Goal: Task Accomplishment & Management: Manage account settings

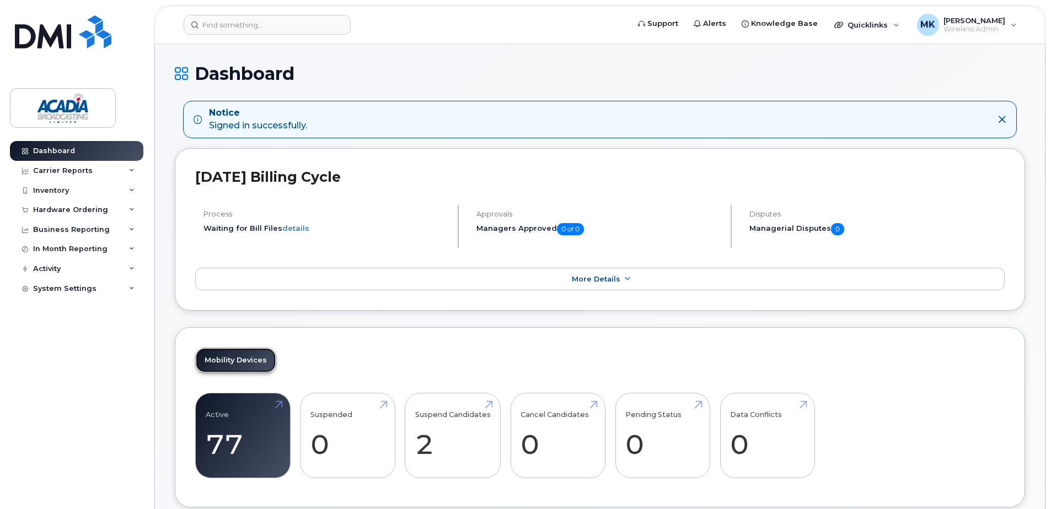
click at [227, 351] on link "Mobility Devices" at bounding box center [236, 360] width 80 height 24
click at [239, 361] on link "Mobility Devices" at bounding box center [236, 360] width 80 height 24
click at [235, 407] on link "Active 77 8%" at bounding box center [243, 436] width 74 height 73
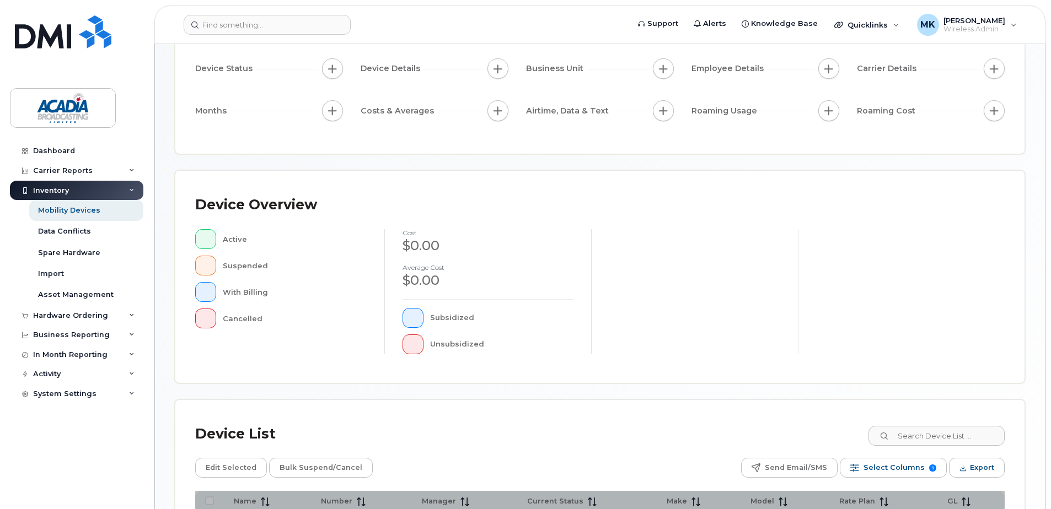
scroll to position [249, 0]
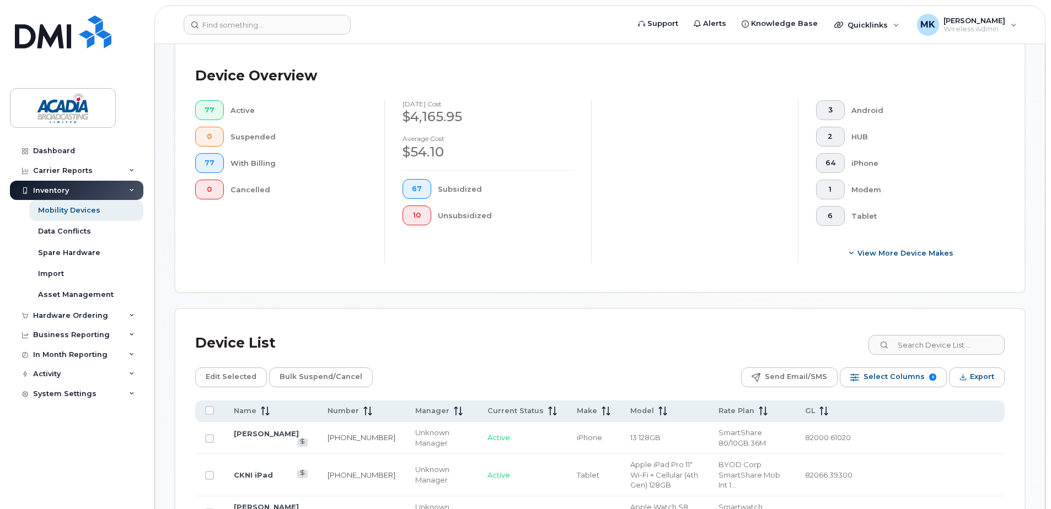
scroll to position [469, 0]
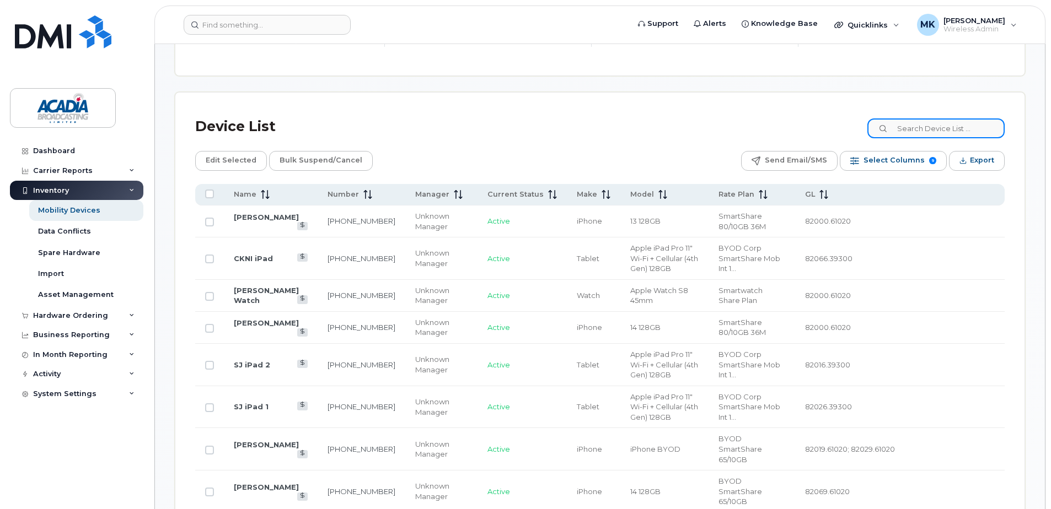
click at [912, 130] on input at bounding box center [935, 129] width 137 height 20
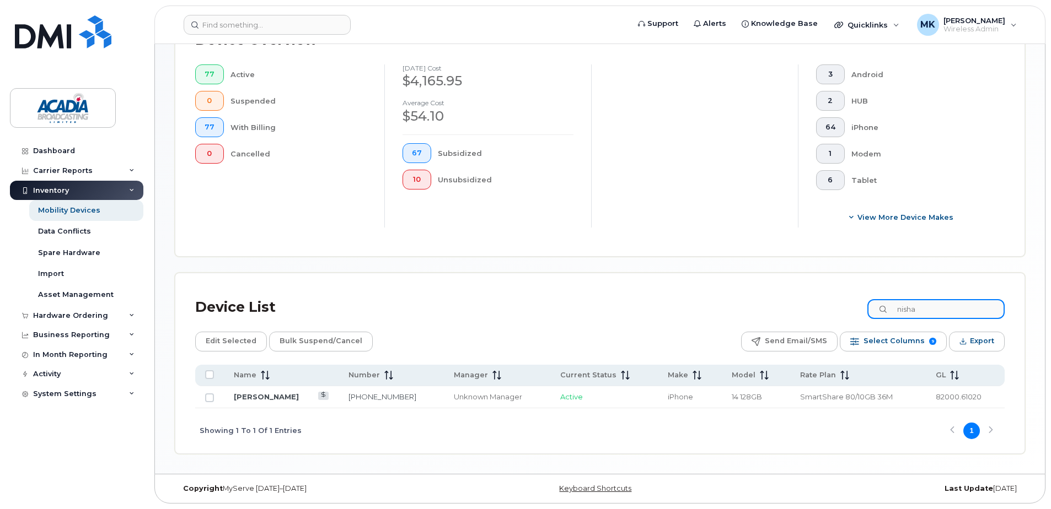
scroll to position [288, 0]
type input "nisha"
click at [275, 397] on link "Nisha Viswanathan" at bounding box center [266, 397] width 65 height 9
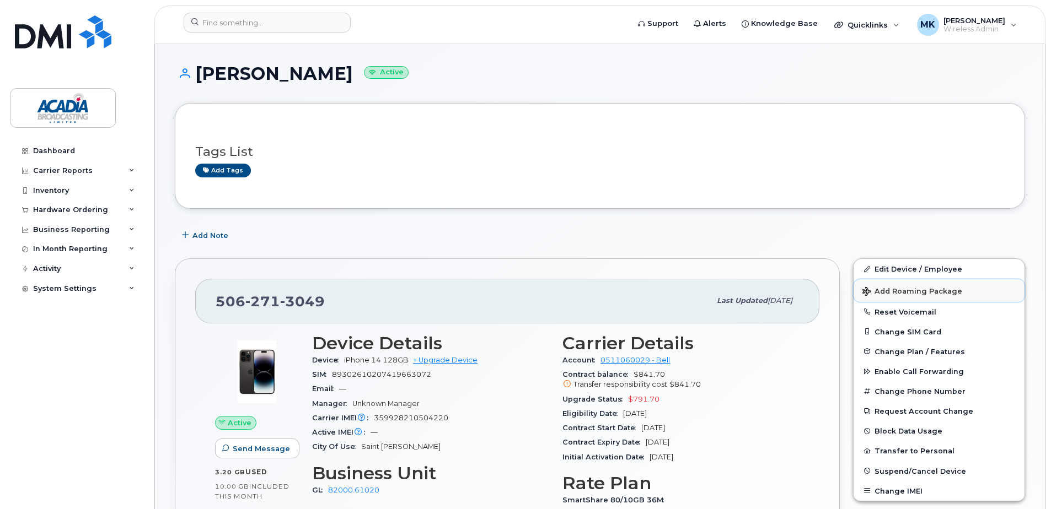
click at [932, 291] on span "Add Roaming Package" at bounding box center [912, 292] width 100 height 10
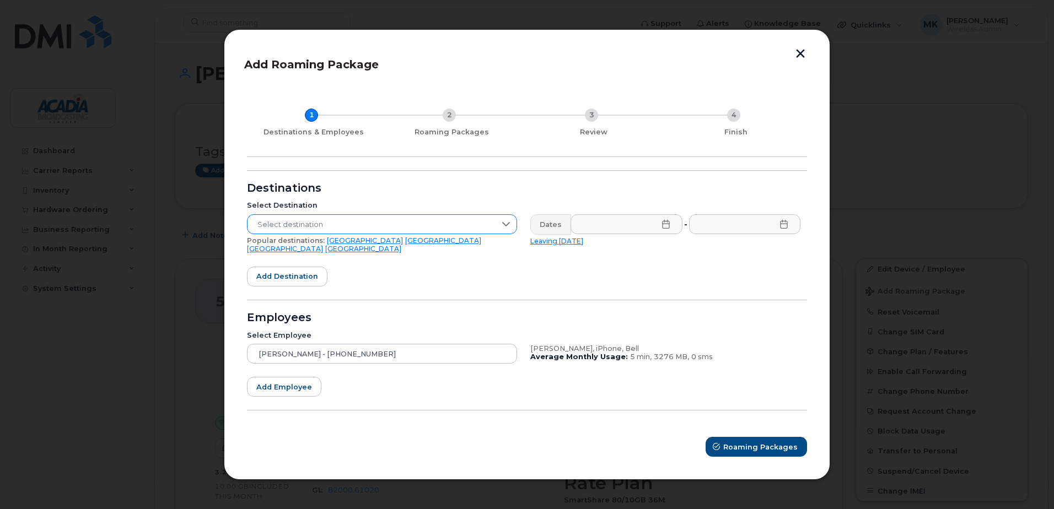
click at [488, 233] on span "Select destination" at bounding box center [372, 225] width 248 height 20
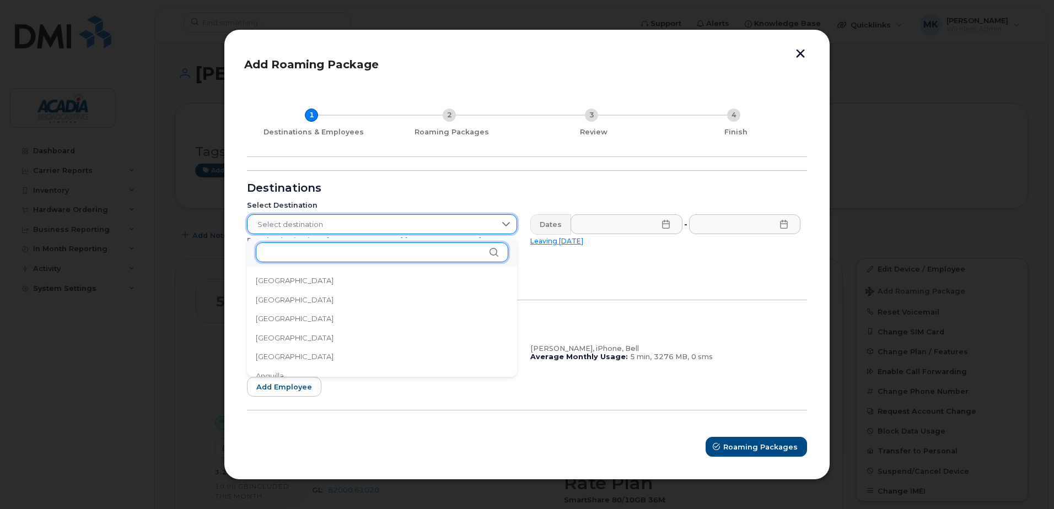
click at [320, 262] on input "text" at bounding box center [382, 253] width 252 height 20
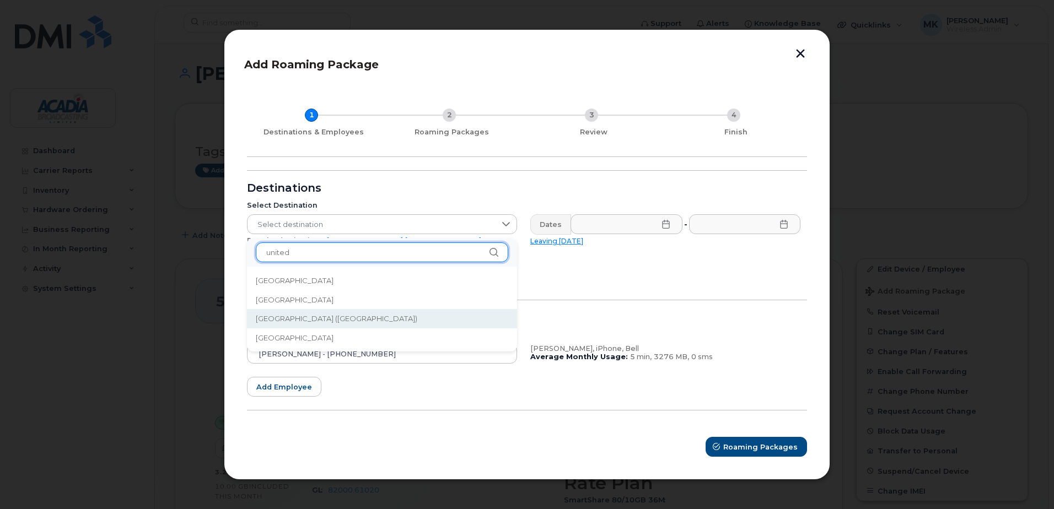
type input "united"
click at [335, 318] on span "United States of America (USA)" at bounding box center [337, 319] width 162 height 10
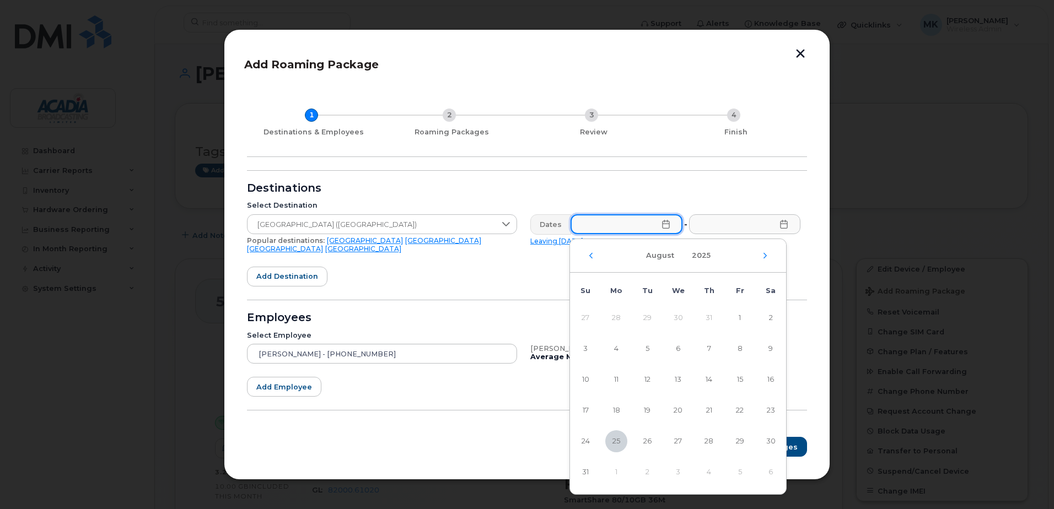
click at [650, 227] on input "text" at bounding box center [627, 224] width 112 height 20
click at [666, 229] on icon at bounding box center [666, 224] width 9 height 9
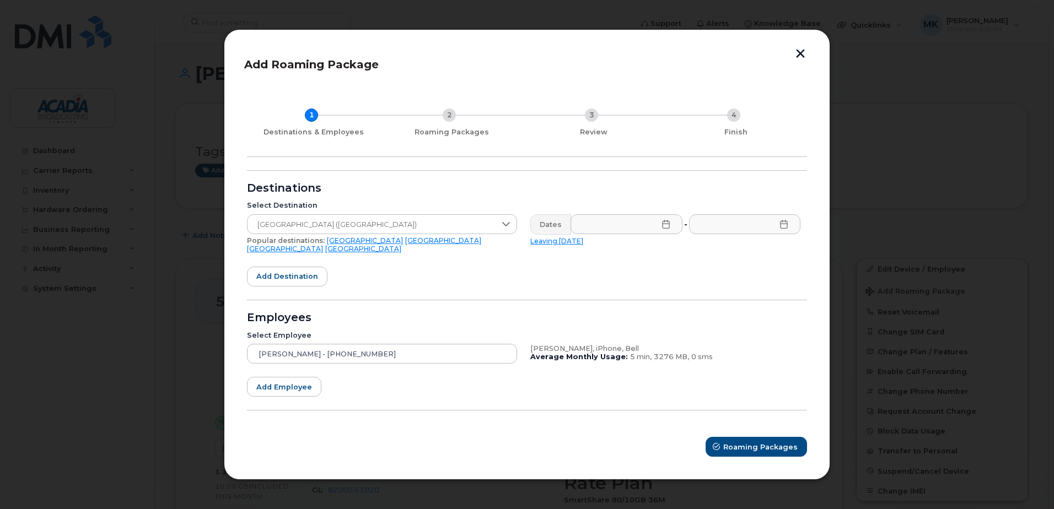
click at [669, 229] on icon at bounding box center [666, 224] width 9 height 9
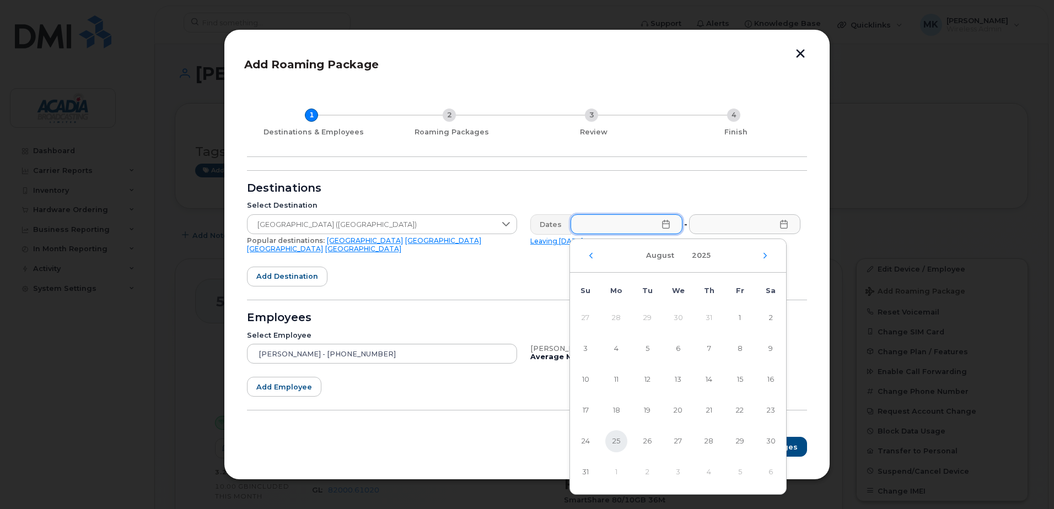
click at [615, 444] on span "25" at bounding box center [616, 442] width 22 height 22
type input "08/25/2025"
click at [781, 227] on icon at bounding box center [783, 224] width 9 height 9
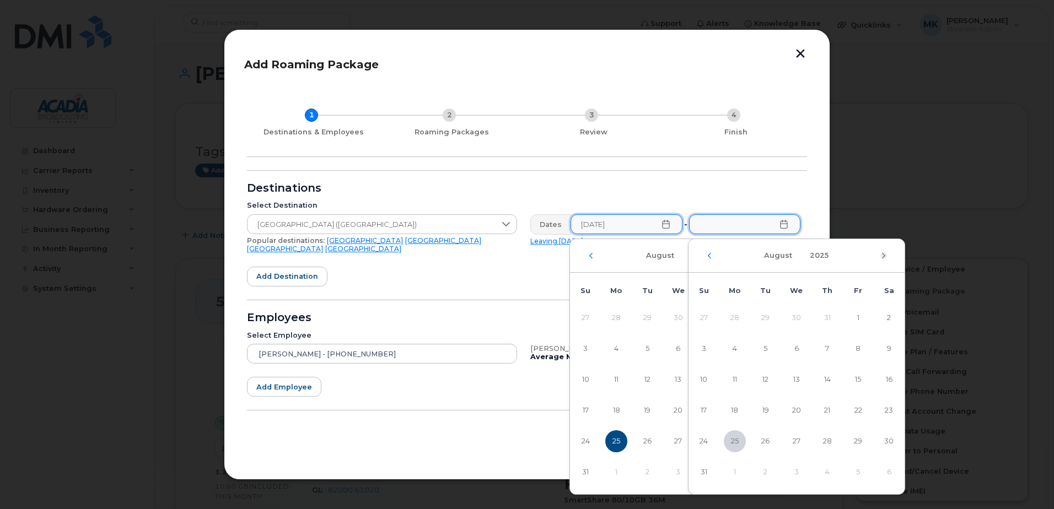
click at [882, 258] on icon "Next Month" at bounding box center [883, 255] width 3 height 6
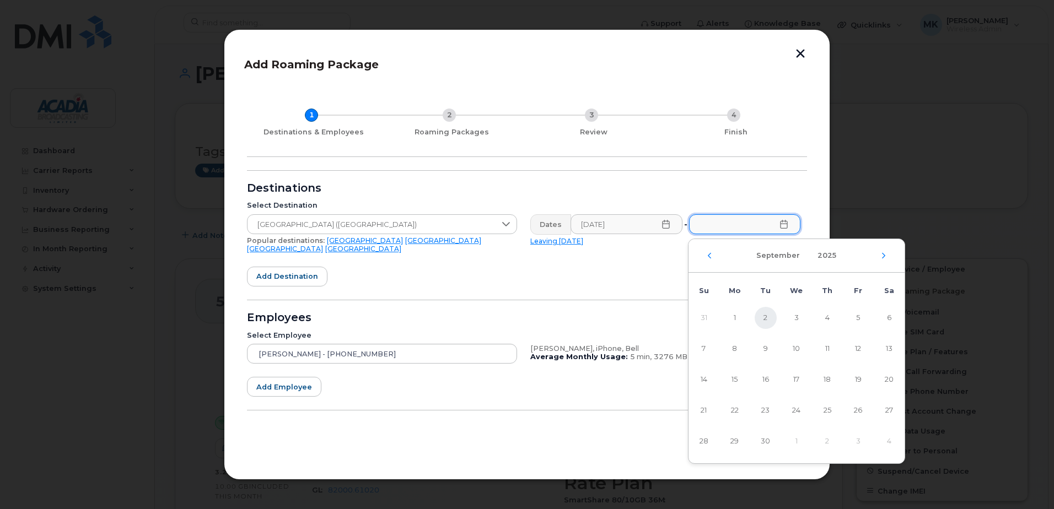
click at [766, 316] on span "2" at bounding box center [766, 318] width 22 height 22
type input "09/02/2025"
click at [566, 270] on form "Destinations Select Destination United States of America (USA) Popular destinat…" at bounding box center [527, 313] width 560 height 287
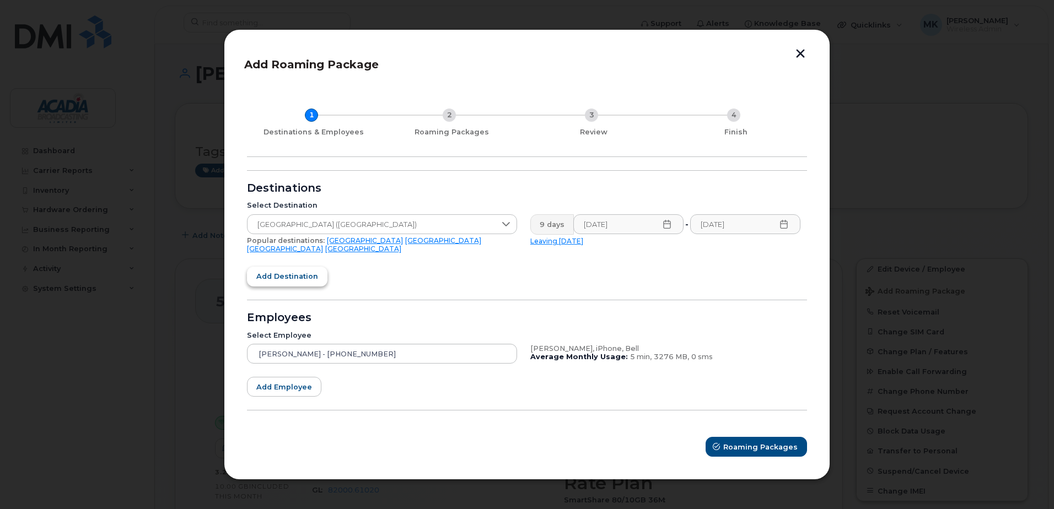
click at [305, 271] on span "Add destination" at bounding box center [287, 276] width 62 height 10
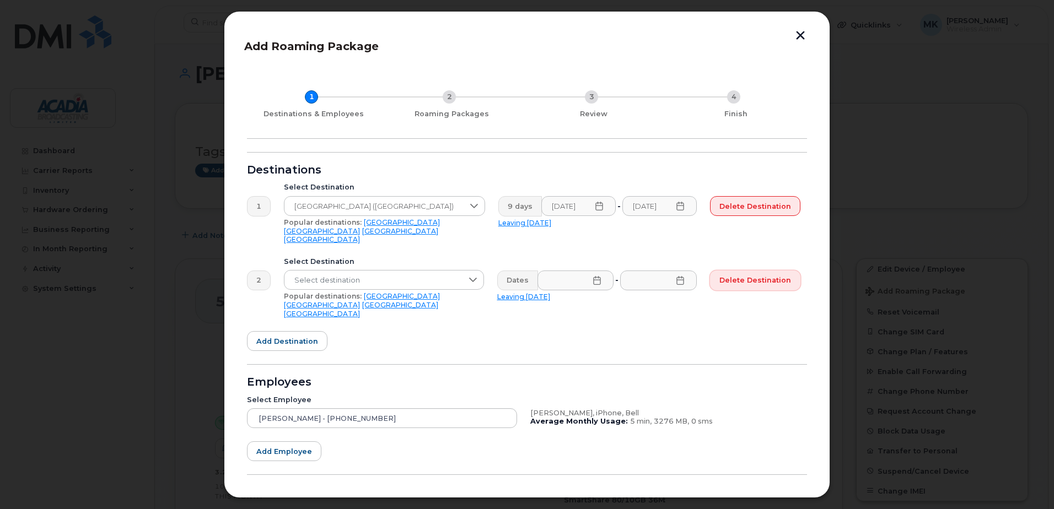
click at [745, 275] on span "Delete destination" at bounding box center [755, 280] width 72 height 10
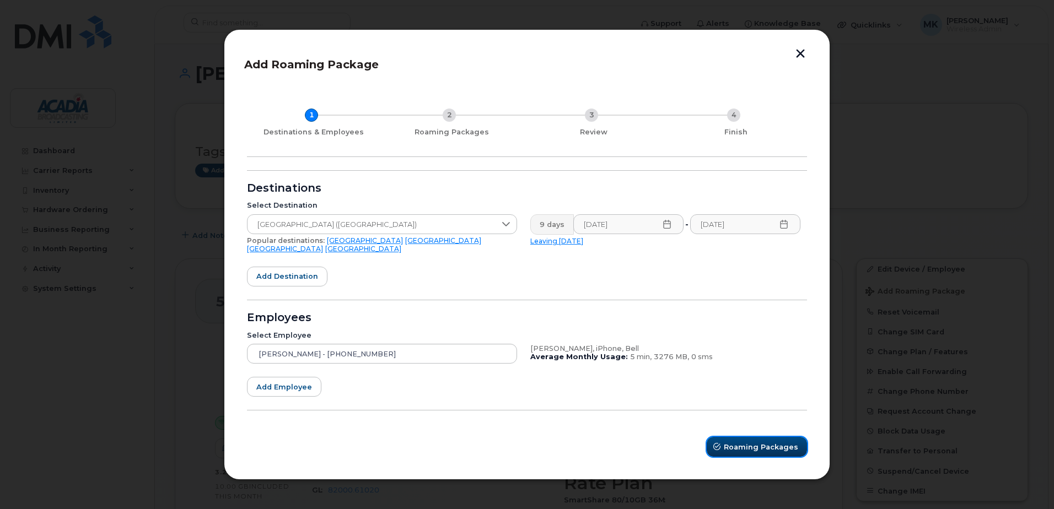
click at [749, 442] on span "Roaming Packages" at bounding box center [761, 447] width 74 height 10
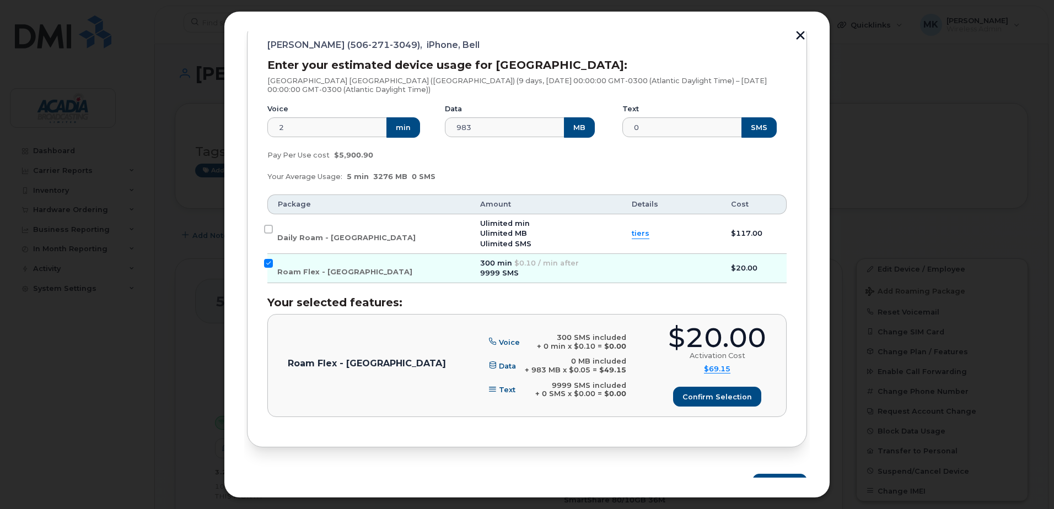
scroll to position [164, 0]
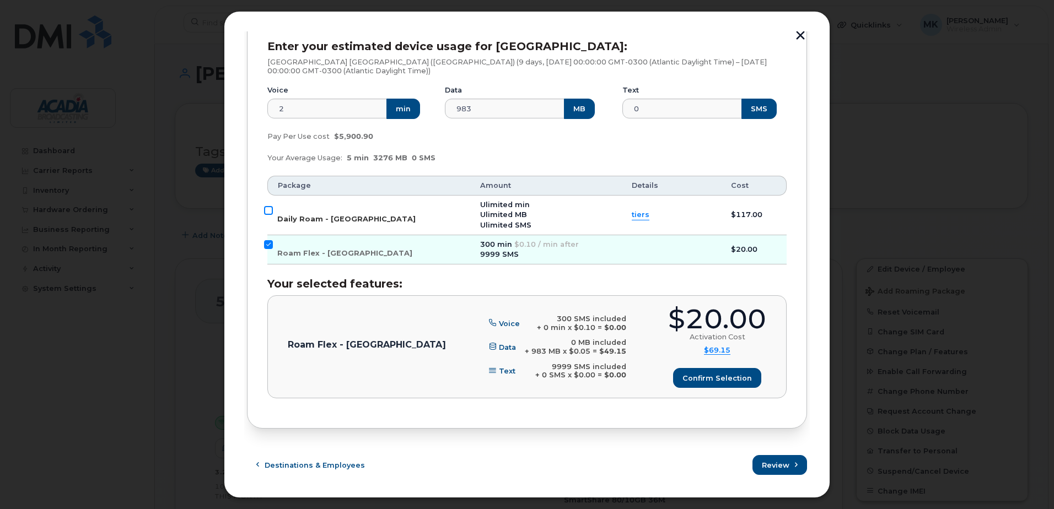
click at [267, 209] on input "Daily Roam - USA" at bounding box center [268, 210] width 9 height 9
checkbox input "true"
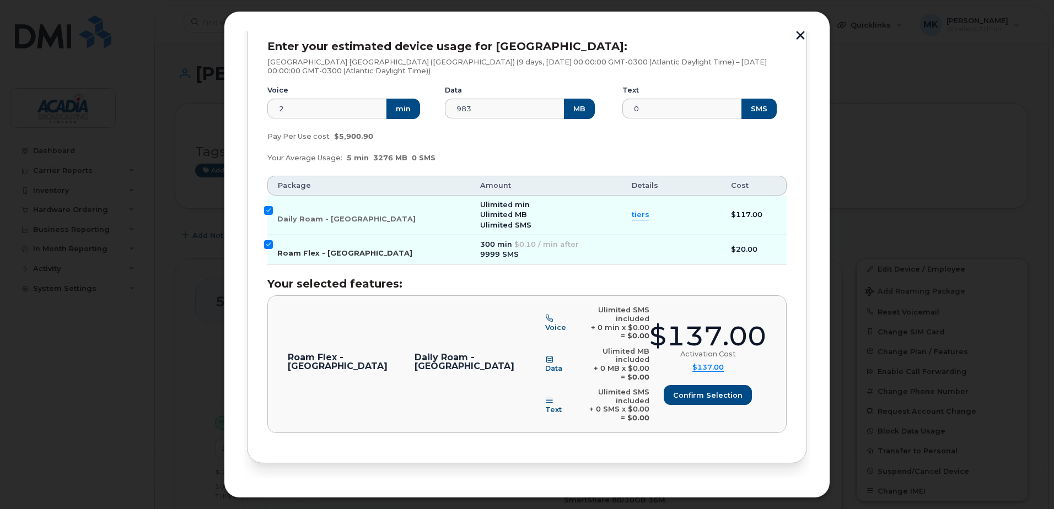
click at [270, 247] on input "Roam Flex - USA" at bounding box center [268, 244] width 9 height 9
checkbox input "false"
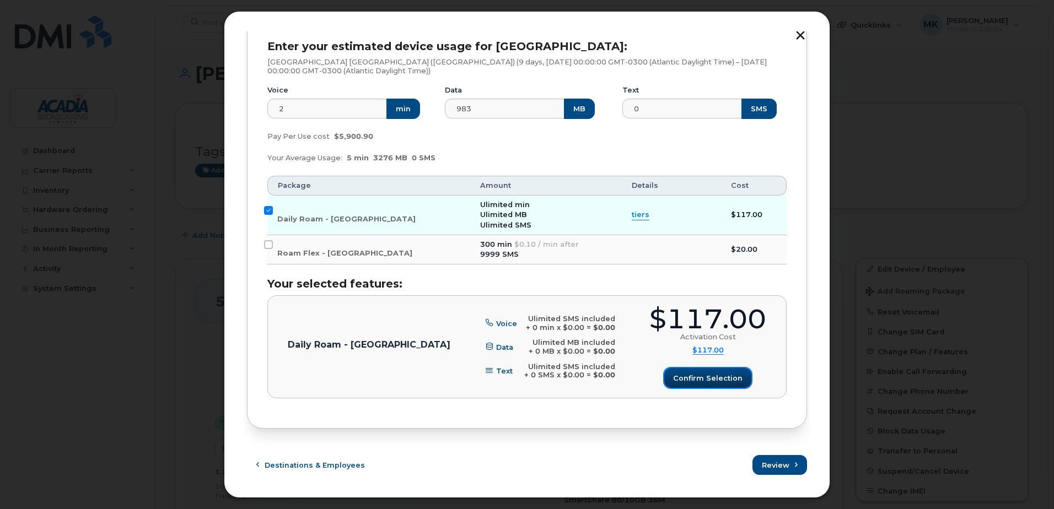
click at [712, 384] on button "Confirm selection" at bounding box center [707, 378] width 87 height 20
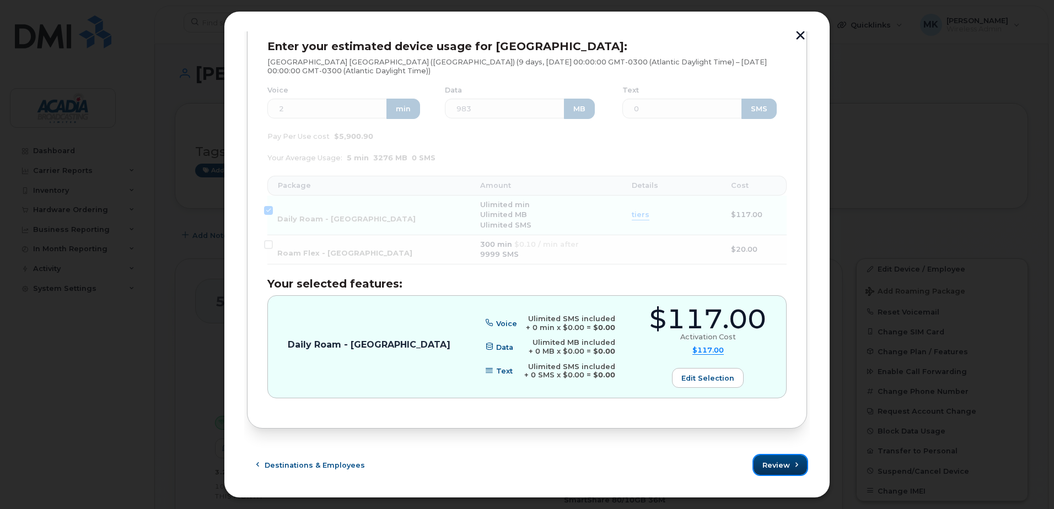
click at [763, 460] on span "Review" at bounding box center [776, 465] width 28 height 10
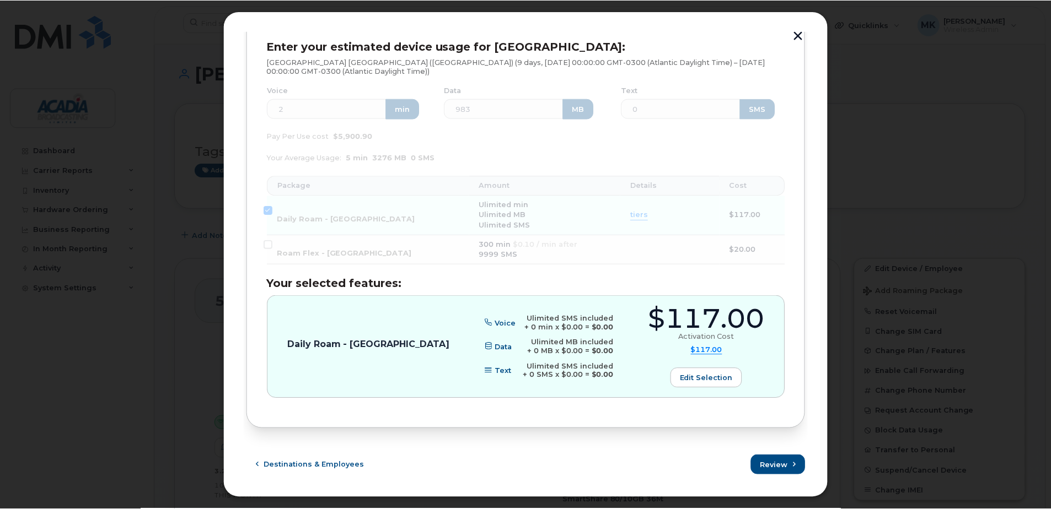
scroll to position [0, 0]
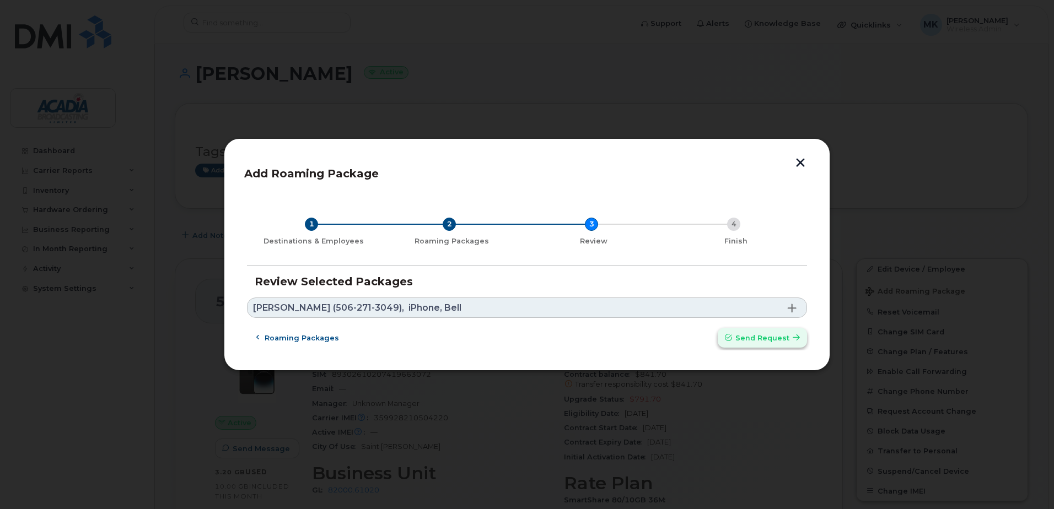
click at [781, 341] on span "Send request" at bounding box center [762, 338] width 54 height 10
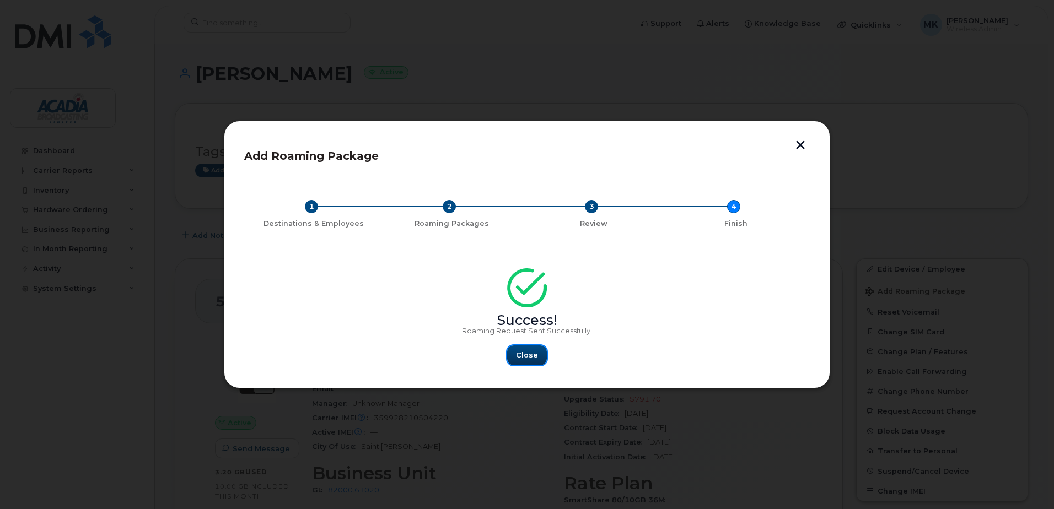
click at [526, 359] on span "Close" at bounding box center [527, 355] width 22 height 10
